Goal: Complete application form

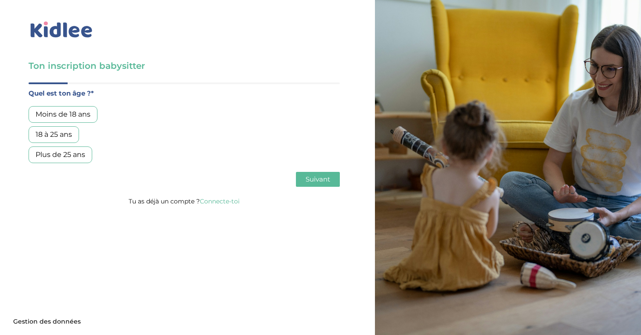
click at [65, 135] on div "18 à 25 ans" at bounding box center [54, 134] width 50 height 17
click at [314, 181] on span "Suivant" at bounding box center [317, 179] width 25 height 8
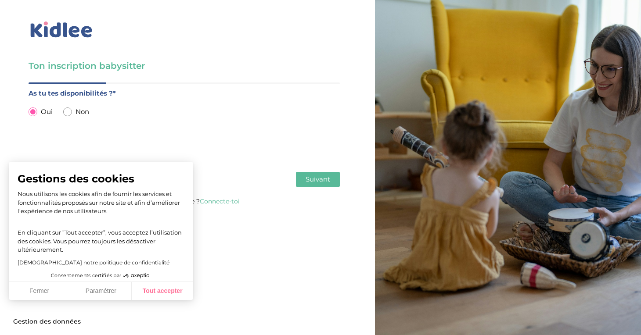
click at [165, 292] on button "Tout accepter" at bounding box center [162, 291] width 61 height 18
checkbox input "true"
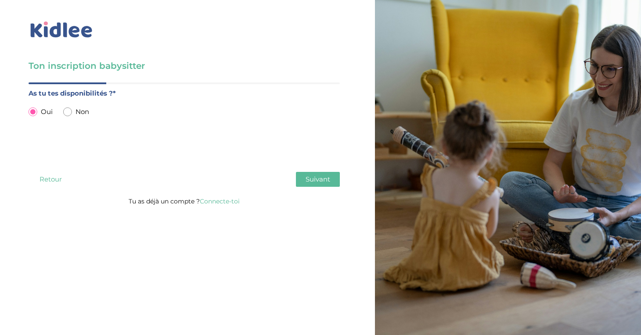
click at [315, 182] on span "Suivant" at bounding box center [317, 179] width 25 height 8
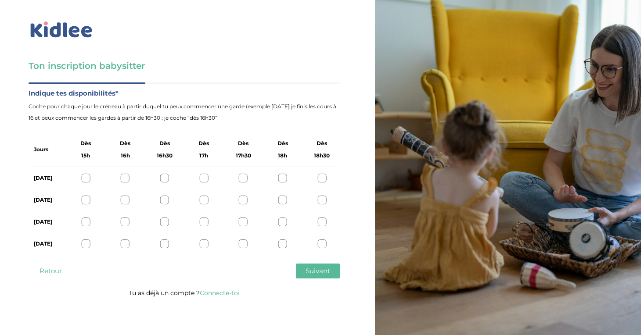
click at [89, 176] on div at bounding box center [85, 178] width 9 height 9
click at [86, 202] on div at bounding box center [85, 200] width 9 height 9
click at [85, 225] on div at bounding box center [85, 222] width 9 height 9
click at [86, 247] on div at bounding box center [85, 244] width 9 height 9
click at [129, 174] on div "[DATE]" at bounding box center [184, 178] width 311 height 22
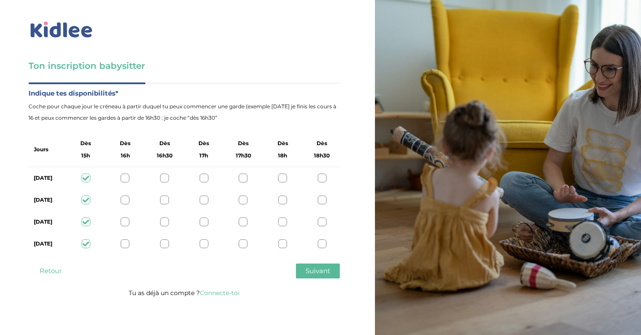
click at [130, 172] on div "[DATE]" at bounding box center [184, 178] width 311 height 22
click at [125, 181] on div at bounding box center [125, 178] width 9 height 9
click at [124, 199] on div at bounding box center [125, 200] width 9 height 9
click at [83, 177] on div at bounding box center [85, 178] width 9 height 9
click at [83, 192] on div "[DATE]" at bounding box center [184, 200] width 311 height 22
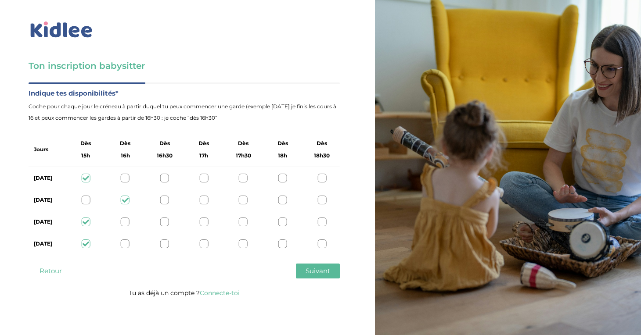
click at [86, 198] on div at bounding box center [85, 200] width 9 height 9
click at [315, 270] on span "Suivant" at bounding box center [317, 271] width 25 height 8
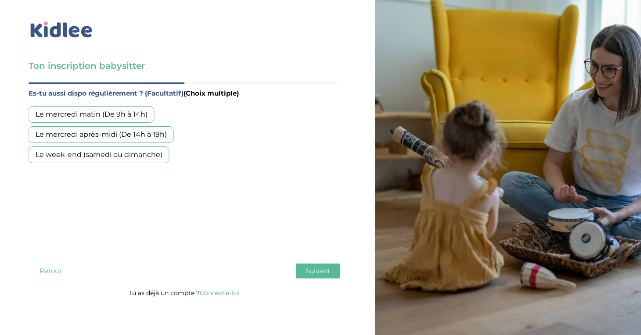
click at [106, 115] on div "Le mercredi matin (De 9h à 14h)" at bounding box center [92, 114] width 126 height 17
click at [106, 133] on div "Le mercredi après-midi (De 14h à 19h)" at bounding box center [101, 134] width 145 height 17
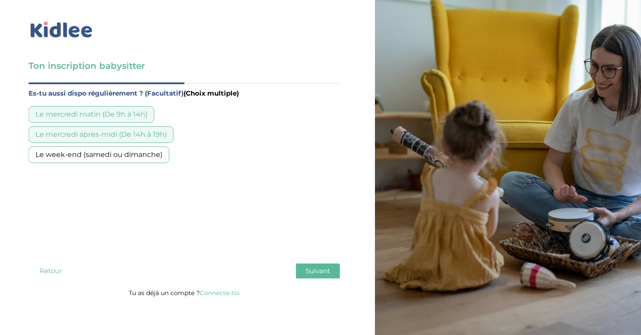
click at [107, 154] on div "Le week-end (samedi ou dimanche)" at bounding box center [99, 155] width 141 height 17
click at [319, 268] on span "Suivant" at bounding box center [317, 271] width 25 height 8
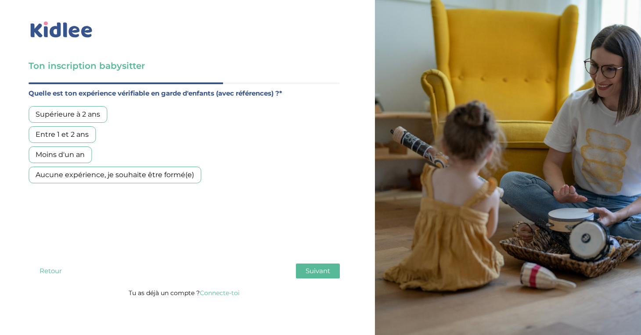
click at [105, 175] on div "Aucune expérience, je souhaite être formé(e)" at bounding box center [115, 175] width 172 height 17
click at [326, 271] on span "Suivant" at bounding box center [317, 271] width 25 height 8
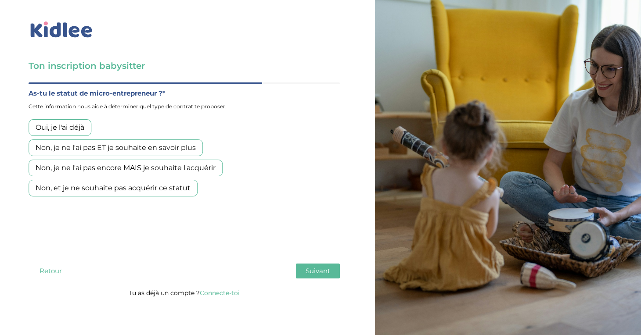
click at [126, 168] on div "Non, je ne l'ai pas encore MAIS je souhaite l'acquérir" at bounding box center [126, 168] width 194 height 17
click at [319, 272] on span "Suivant" at bounding box center [317, 271] width 25 height 8
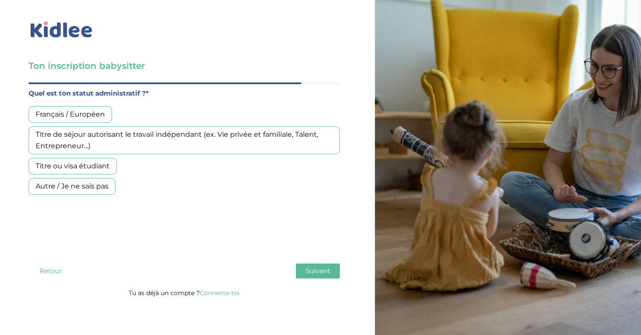
click at [75, 111] on div "Français / Européen" at bounding box center [70, 114] width 83 height 17
click at [329, 272] on span "Suivant" at bounding box center [317, 271] width 25 height 8
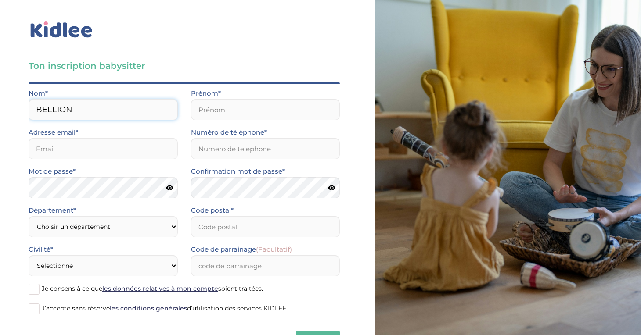
type input "BELLION"
type input "SHAYEIM"
type input "[EMAIL_ADDRESS][DOMAIN_NAME]"
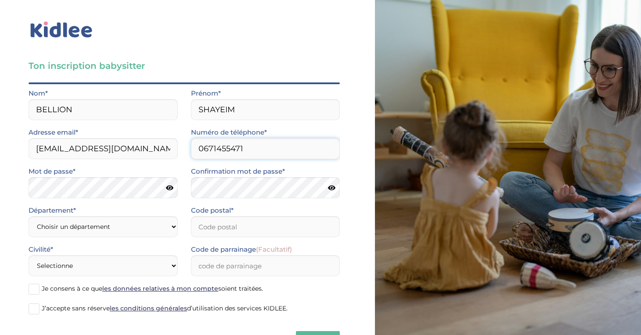
type input "0671455471"
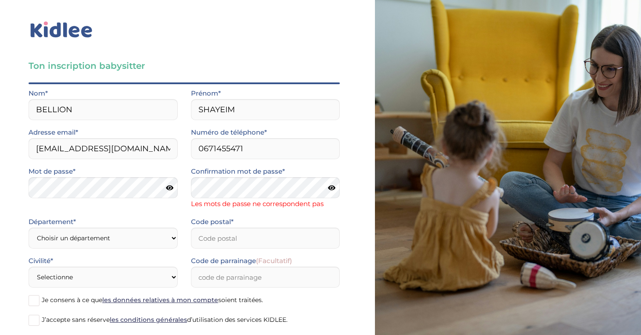
click at [171, 187] on icon at bounding box center [169, 188] width 7 height 7
click at [333, 187] on icon at bounding box center [331, 188] width 7 height 7
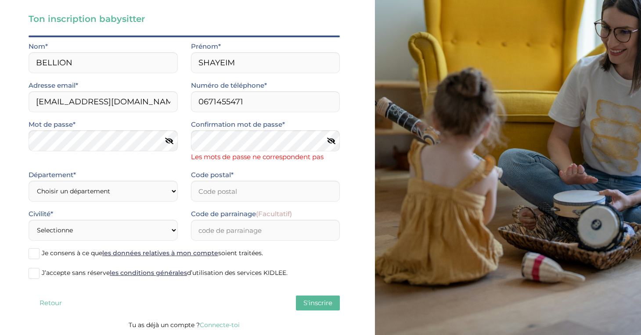
scroll to position [47, 0]
select select "75"
click at [231, 190] on input "Code postal*" at bounding box center [265, 191] width 149 height 21
type input "75003"
select select "1"
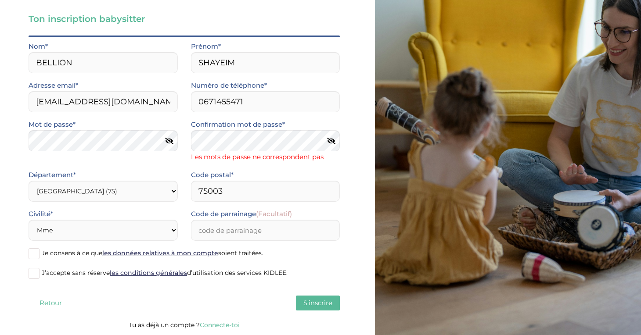
click at [39, 254] on span at bounding box center [34, 253] width 11 height 11
click at [0, 0] on input "Je consens à ce que les données relatives à mon compte soient traitées." at bounding box center [0, 0] width 0 height 0
click at [39, 273] on span at bounding box center [34, 273] width 11 height 11
click at [0, 0] on input "J’accepte sans réserve les conditions générales d’utilisation des services KIDL…" at bounding box center [0, 0] width 0 height 0
click at [317, 302] on span "S'inscrire" at bounding box center [317, 303] width 29 height 8
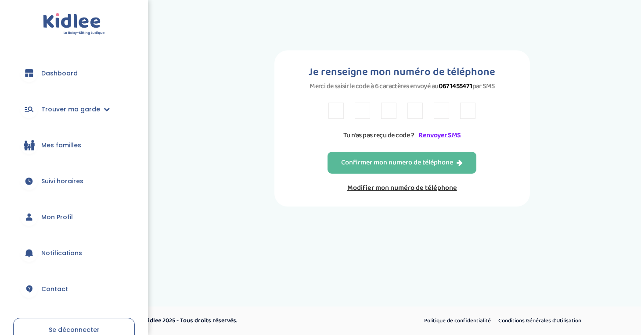
click at [436, 141] on link "Renvoyer SMS" at bounding box center [439, 135] width 42 height 11
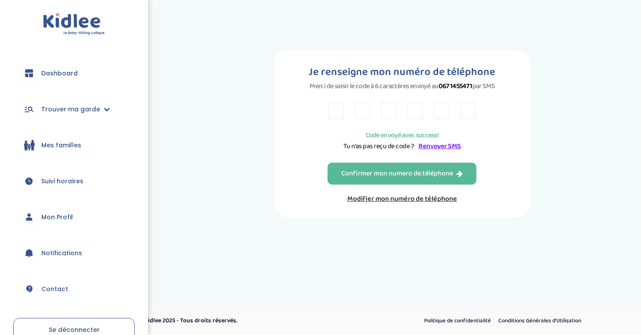
click at [336, 116] on input "text" at bounding box center [335, 111] width 15 height 16
type input "9"
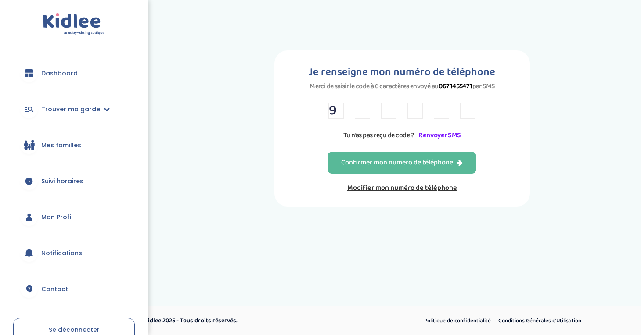
type input "X"
type input "J"
type input "F"
type input "5"
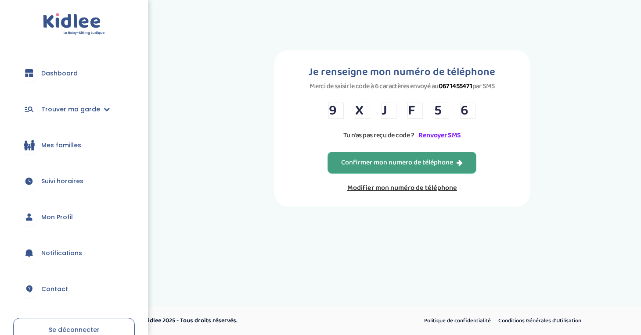
type input "6"
click at [360, 165] on div "Confirmer mon numero de téléphone" at bounding box center [402, 163] width 122 height 10
